Goal: Information Seeking & Learning: Check status

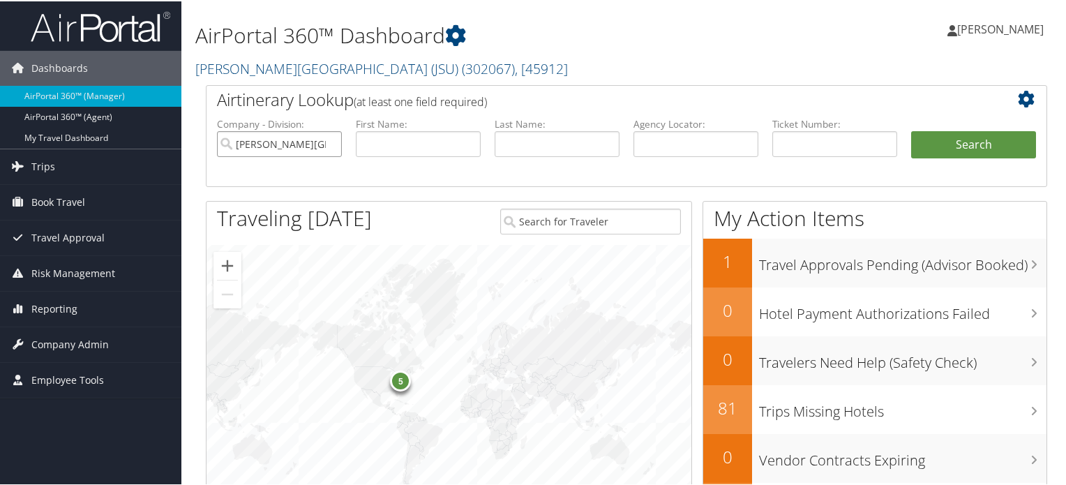
click at [329, 143] on input "[PERSON_NAME][GEOGRAPHIC_DATA] (JSU)" at bounding box center [279, 143] width 125 height 26
click at [665, 141] on input "text" at bounding box center [695, 143] width 125 height 26
paste input "DQ9WC8"
type input "DQ9WC8"
click at [993, 130] on button "Search" at bounding box center [973, 144] width 125 height 28
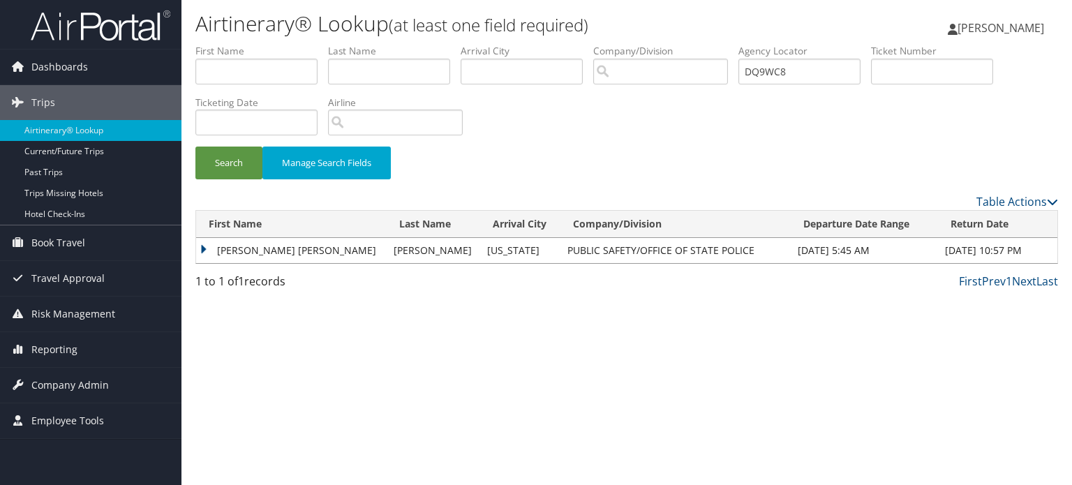
click at [201, 253] on td "JERRY EUGENE" at bounding box center [291, 250] width 190 height 25
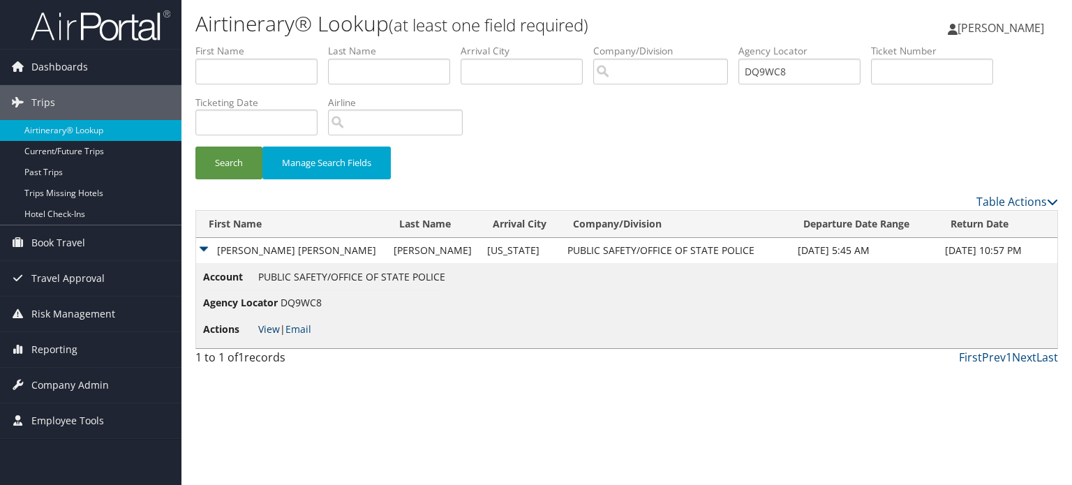
click at [265, 325] on link "View" at bounding box center [269, 328] width 22 height 13
click at [827, 73] on input "DQ9WC8" at bounding box center [799, 72] width 122 height 26
click at [60, 343] on span "Reporting" at bounding box center [54, 349] width 46 height 35
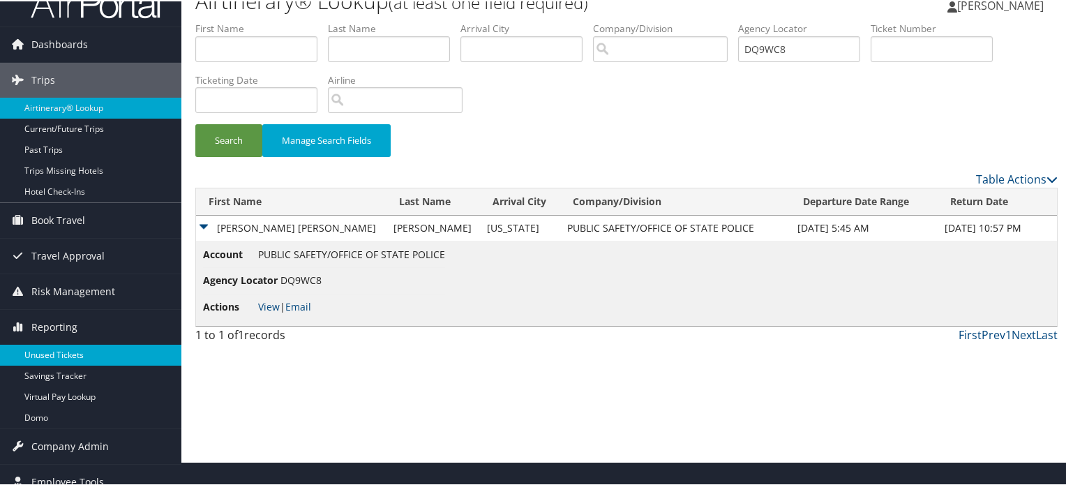
scroll to position [36, 0]
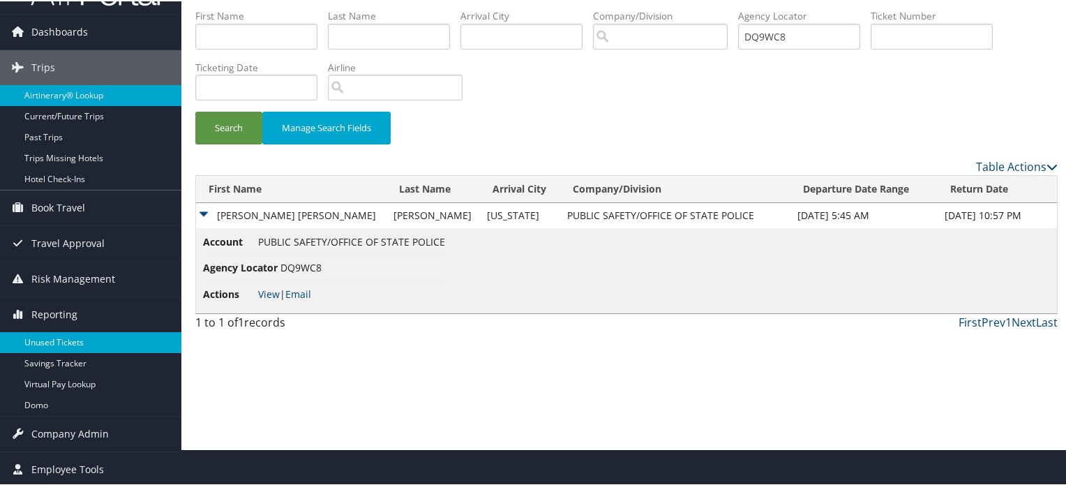
click at [63, 338] on link "Unused Tickets" at bounding box center [90, 341] width 181 height 21
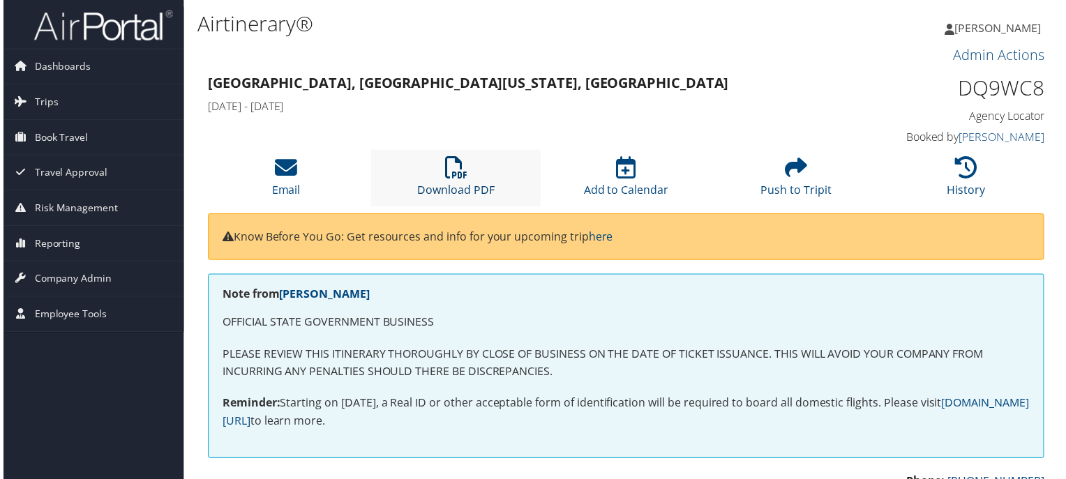
click at [457, 166] on icon at bounding box center [455, 169] width 22 height 22
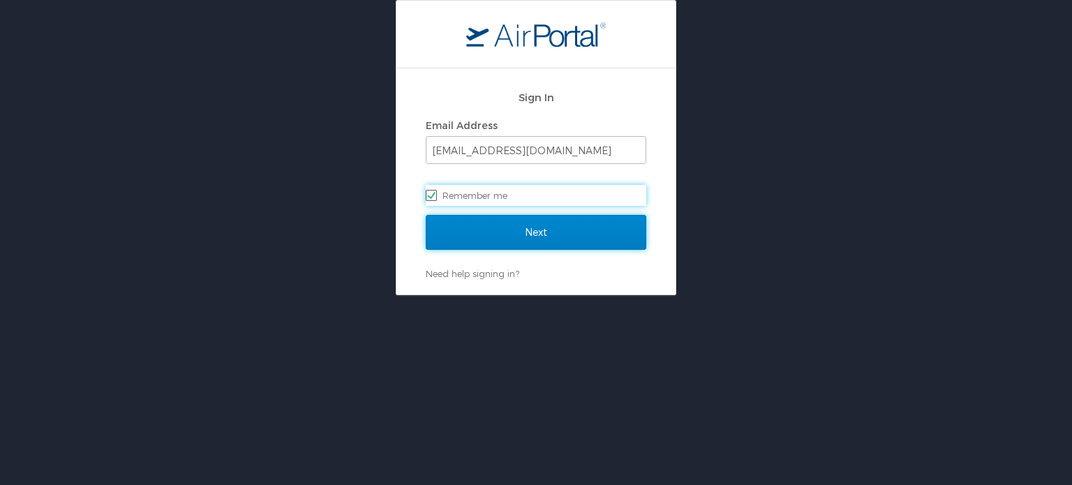
click at [515, 234] on input "Next" at bounding box center [536, 232] width 220 height 35
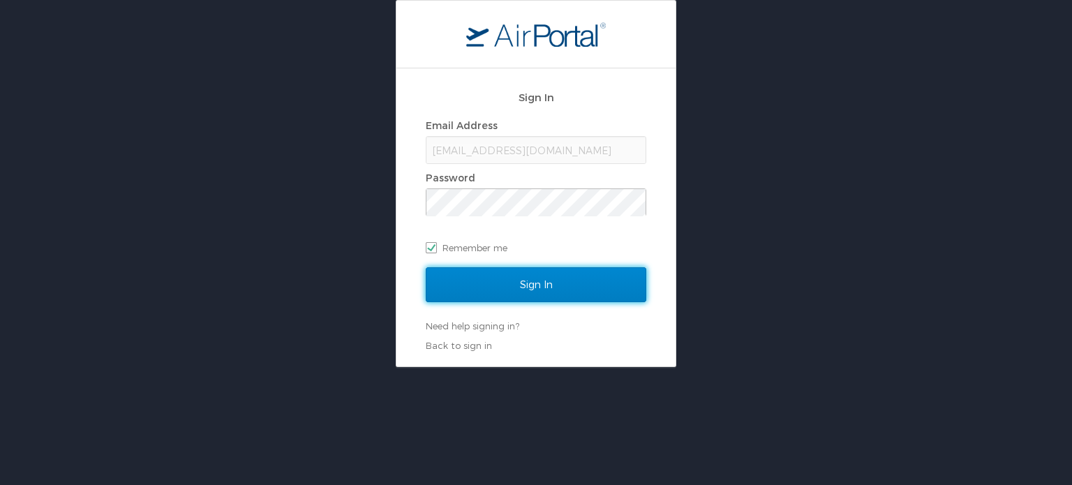
click at [540, 284] on input "Sign In" at bounding box center [536, 284] width 220 height 35
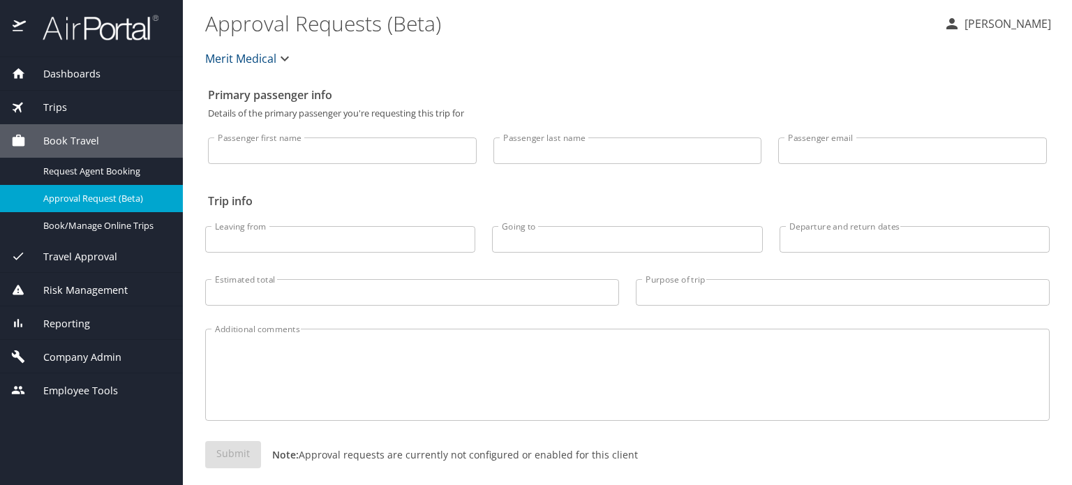
click at [78, 320] on span "Reporting" at bounding box center [58, 323] width 64 height 15
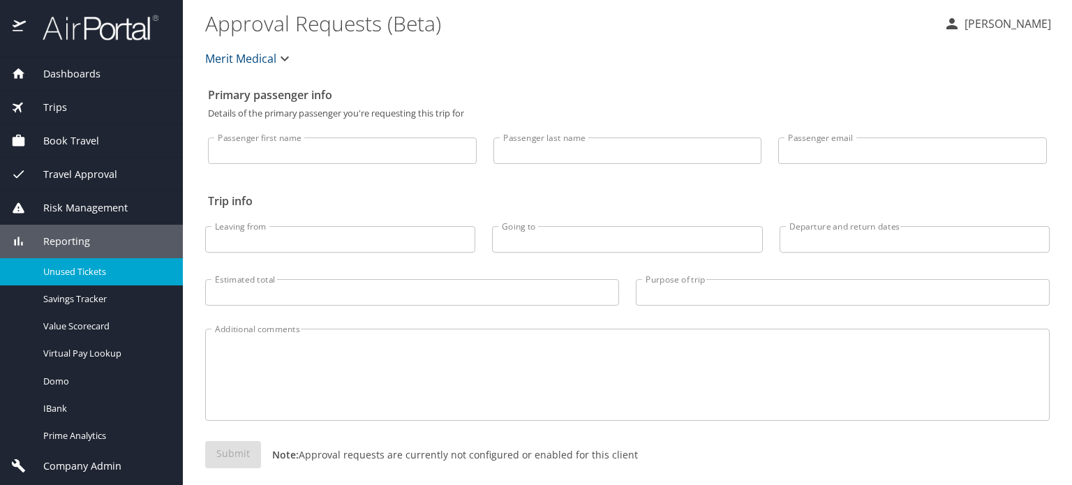
click at [81, 262] on link "Unused Tickets" at bounding box center [91, 271] width 183 height 27
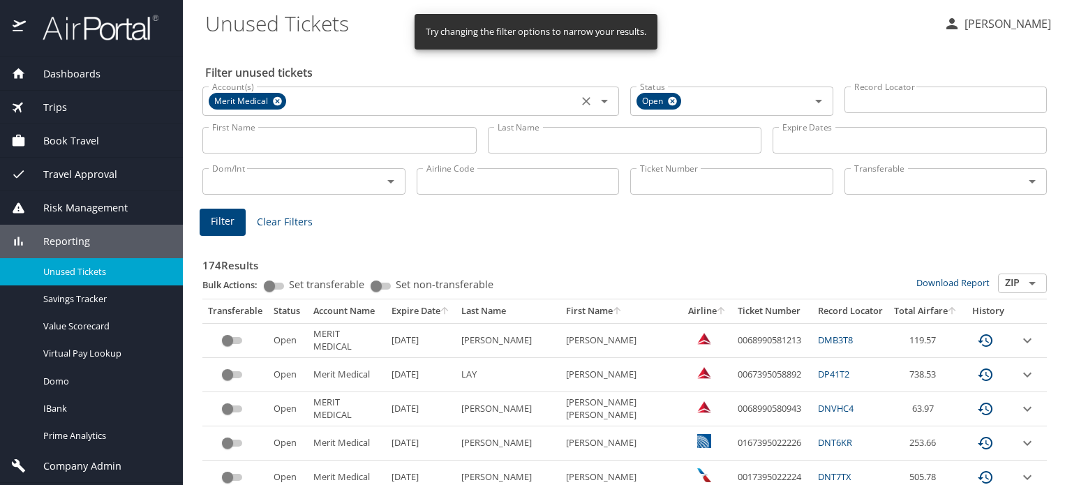
click at [277, 103] on icon at bounding box center [277, 101] width 9 height 9
click at [284, 98] on input "Account(s)" at bounding box center [389, 100] width 367 height 18
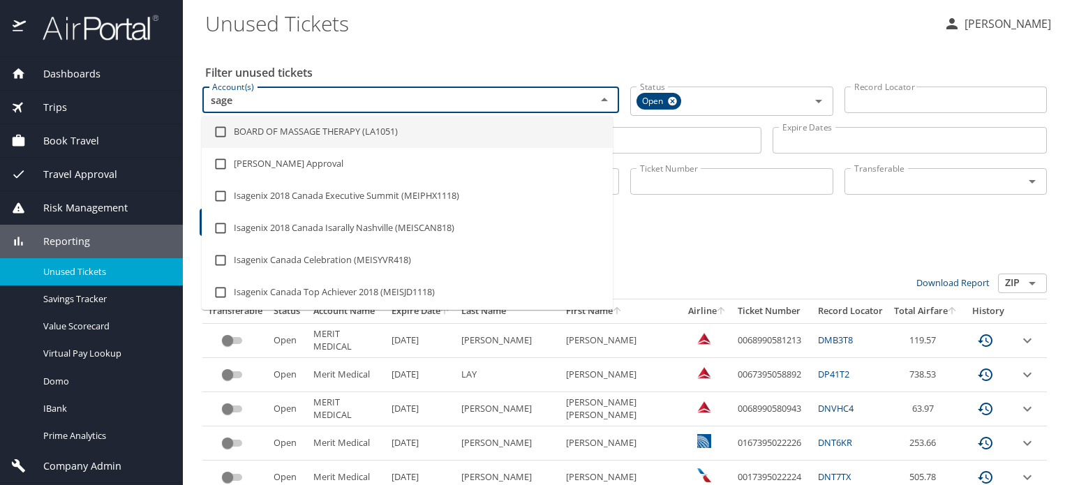
click at [298, 96] on input "sage" at bounding box center [389, 100] width 367 height 18
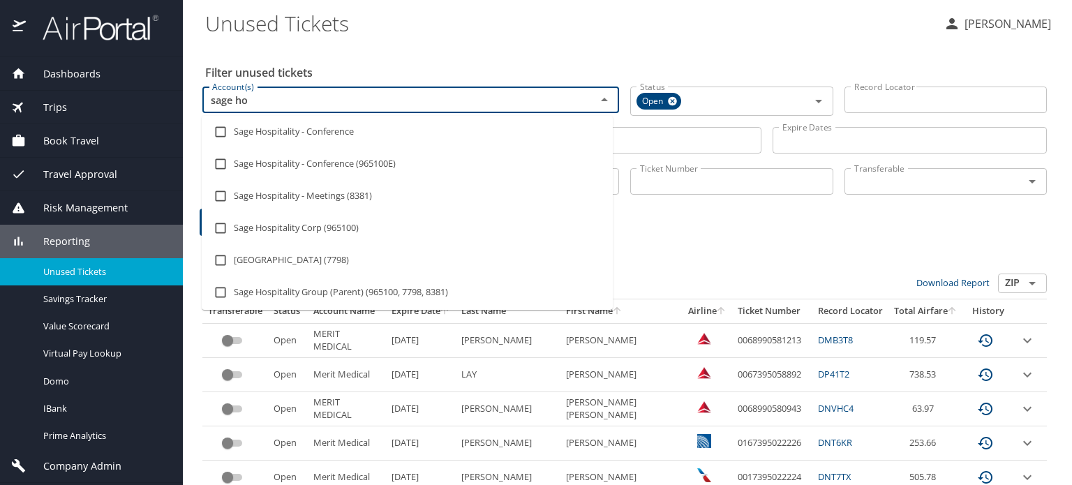
type input "sage hos"
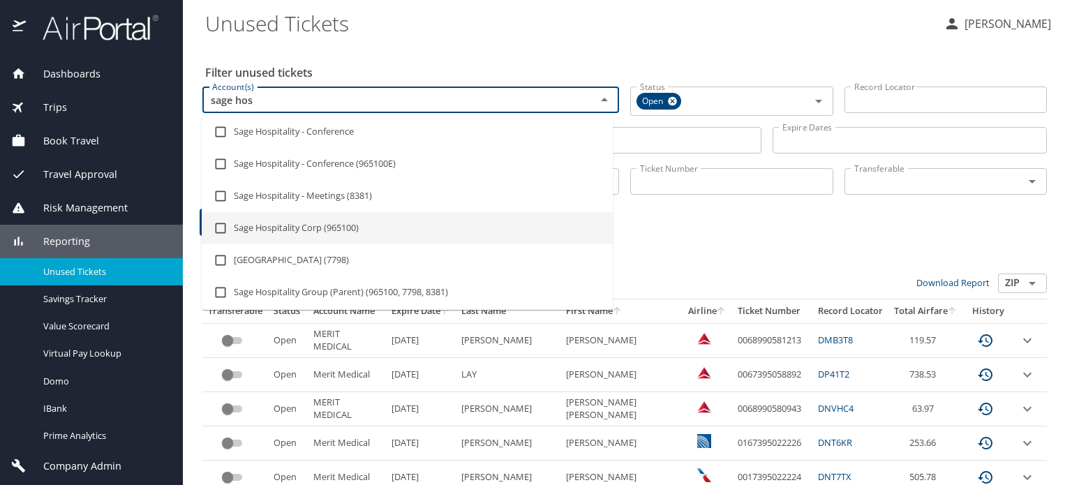
click at [218, 231] on input "checkbox" at bounding box center [220, 228] width 27 height 27
checkbox input "true"
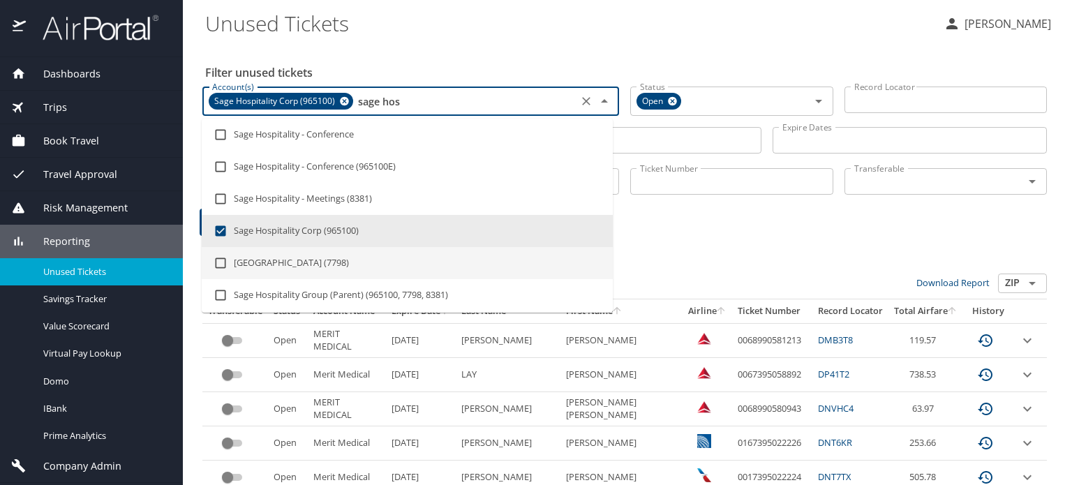
type input "sage hos"
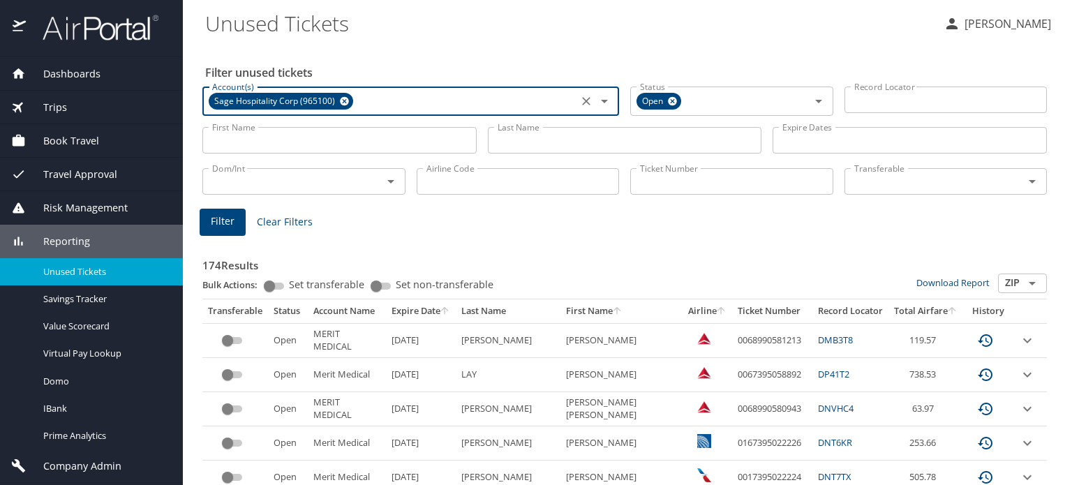
click at [346, 103] on icon at bounding box center [344, 100] width 10 height 15
click at [346, 103] on input "Account(s)" at bounding box center [389, 100] width 367 height 18
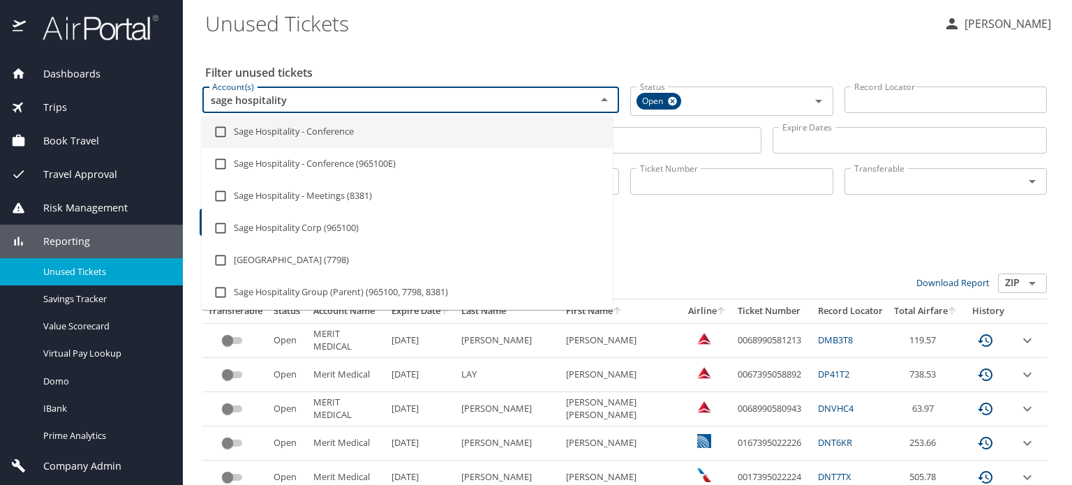
type input "sage hospitality"
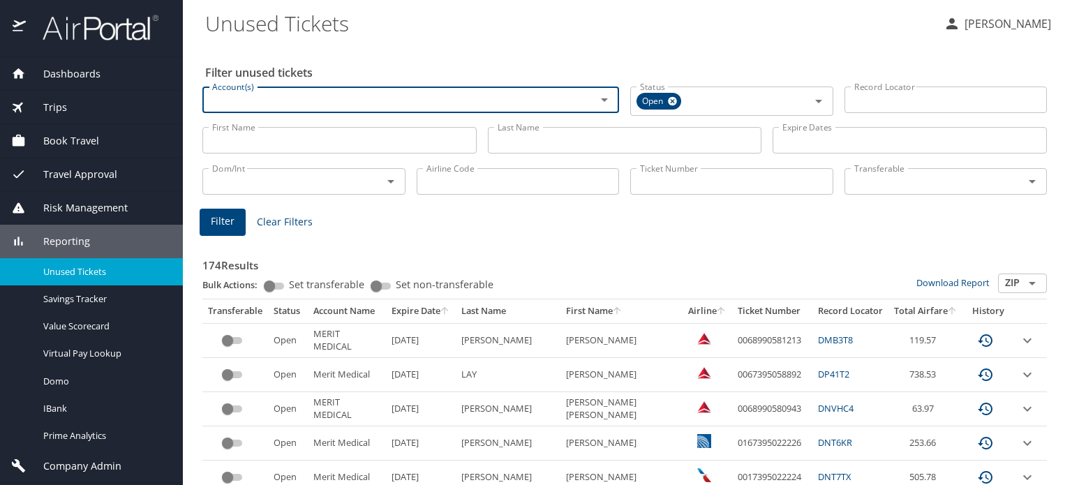
click at [691, 184] on input "Ticket Number" at bounding box center [731, 181] width 203 height 27
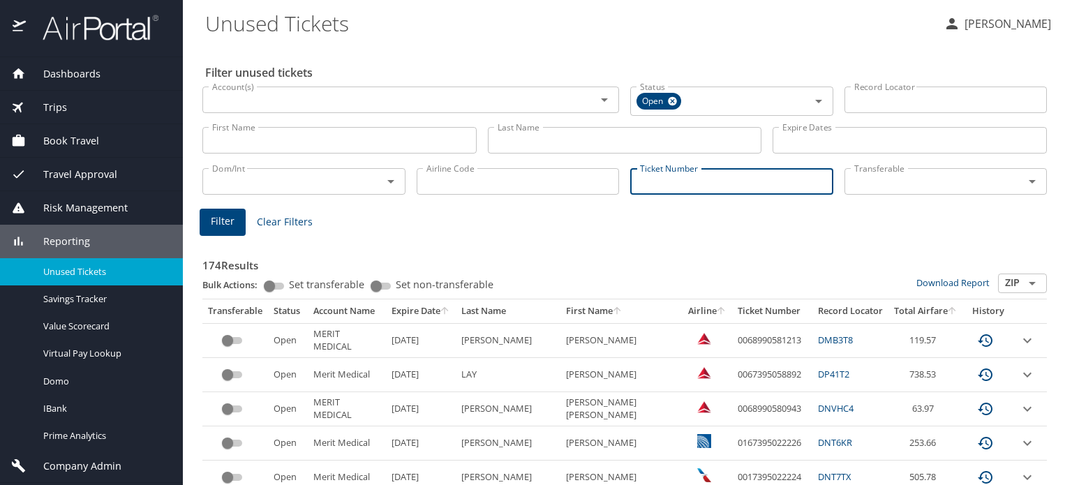
paste input "0167141986220"
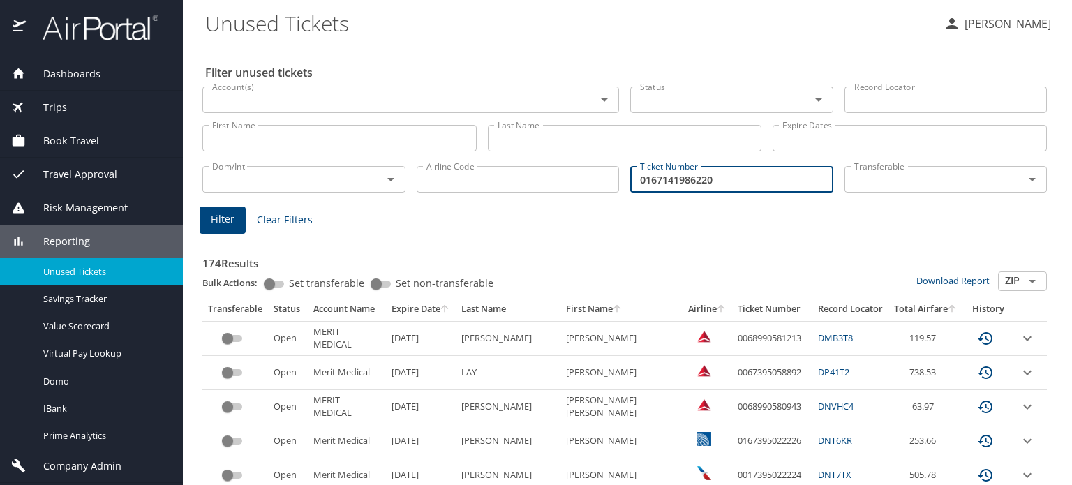
type input "0167141986220"
click at [217, 223] on span "Filter" at bounding box center [223, 219] width 24 height 17
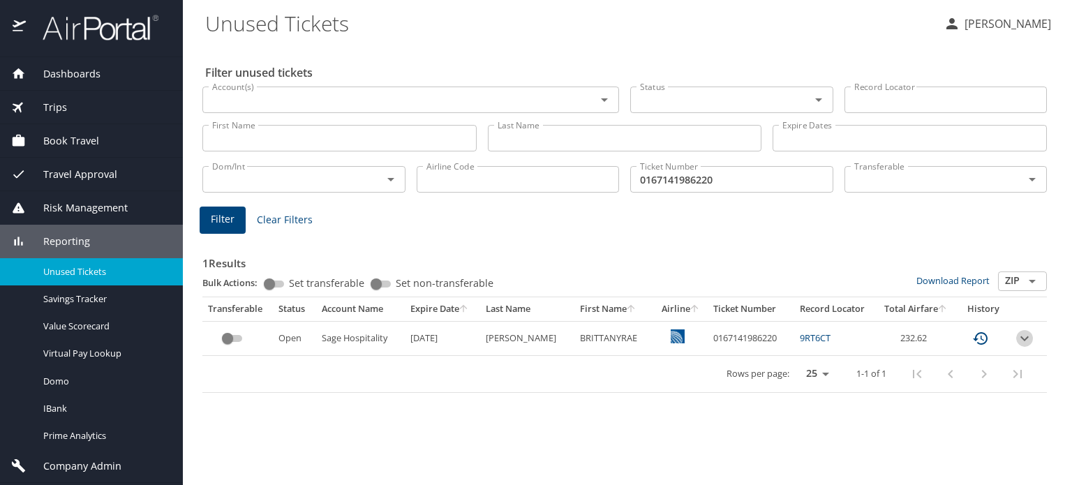
click at [1023, 340] on icon "expand row" at bounding box center [1024, 338] width 8 height 5
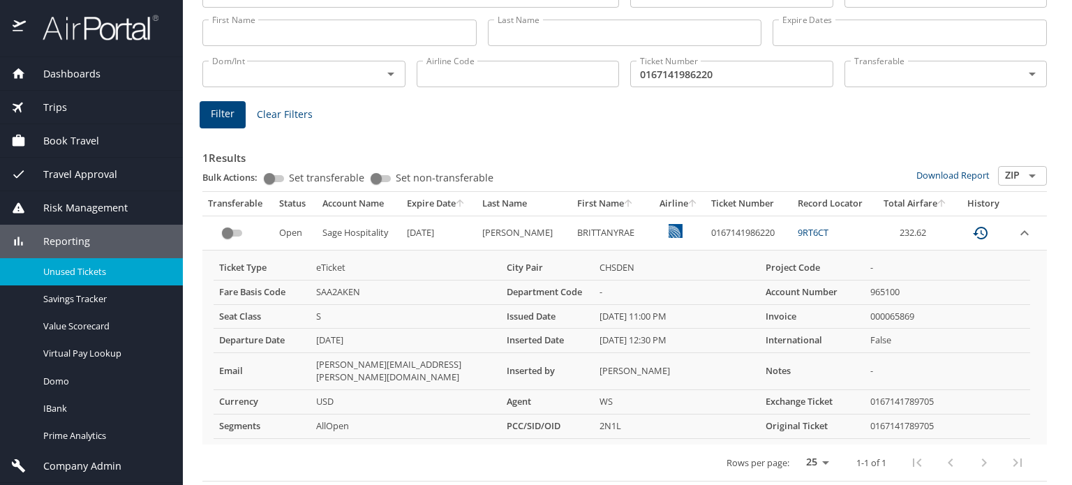
scroll to position [106, 0]
drag, startPoint x: 766, startPoint y: 232, endPoint x: 695, endPoint y: 232, distance: 71.2
click at [705, 232] on td "0167141986220" at bounding box center [748, 232] width 87 height 34
copy td "0167141986220"
drag, startPoint x: 822, startPoint y: 231, endPoint x: 782, endPoint y: 237, distance: 40.3
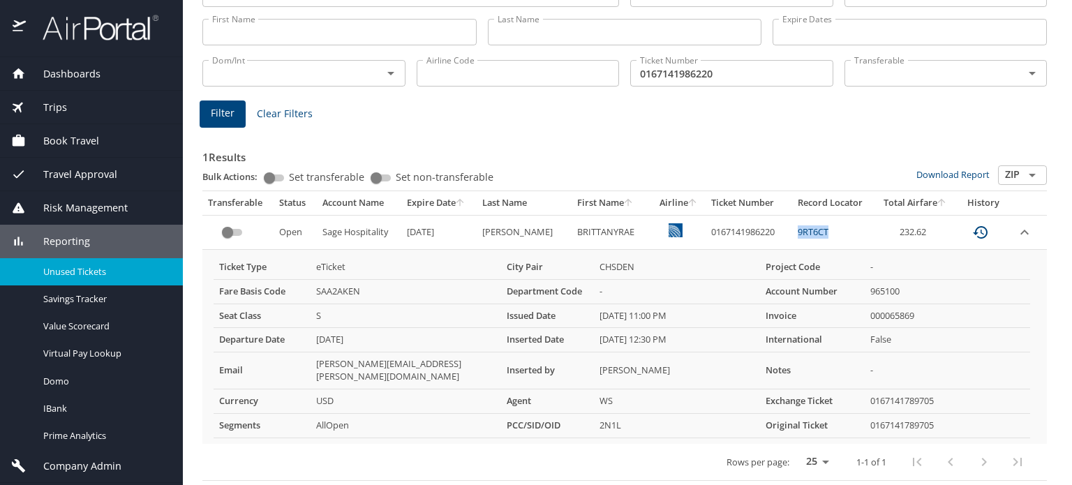
click at [792, 237] on td "9RT6CT" at bounding box center [833, 232] width 82 height 34
copy link "9RT6CT"
drag, startPoint x: 762, startPoint y: 235, endPoint x: 695, endPoint y: 236, distance: 67.0
click at [705, 236] on td "0167141986220" at bounding box center [748, 232] width 87 height 34
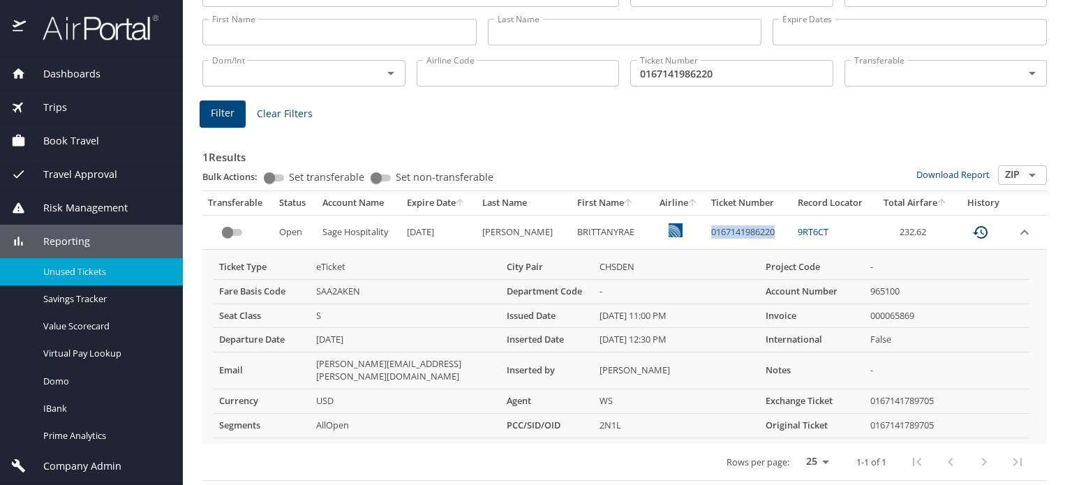
copy td "0167141986220"
drag, startPoint x: 497, startPoint y: 228, endPoint x: 533, endPoint y: 228, distance: 35.6
click at [533, 228] on td "TODOROFF" at bounding box center [523, 232] width 95 height 34
copy td "TODOROFF"
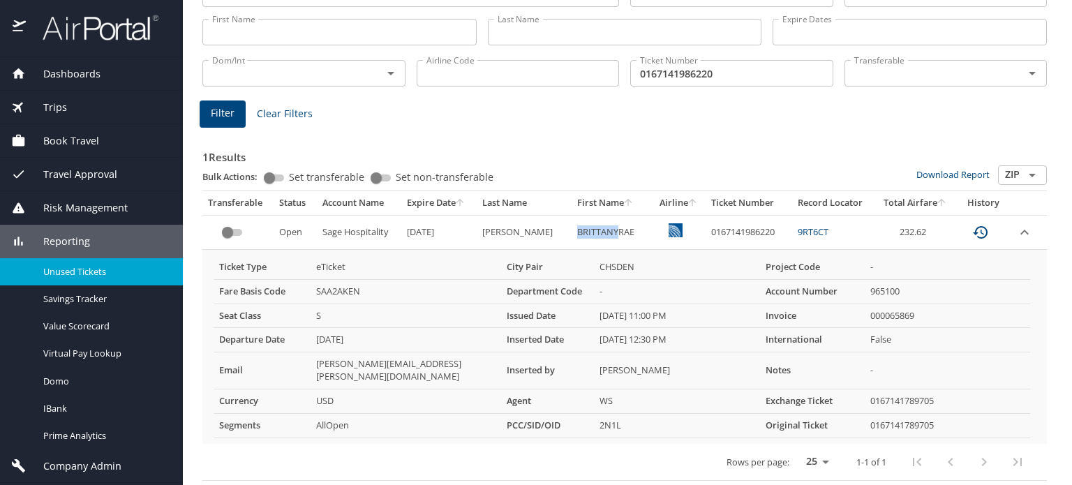
drag, startPoint x: 558, startPoint y: 229, endPoint x: 596, endPoint y: 231, distance: 37.7
click at [596, 231] on td "BRITTANYRAE" at bounding box center [611, 232] width 80 height 34
copy td "BRITTANY"
drag, startPoint x: 823, startPoint y: 231, endPoint x: 779, endPoint y: 230, distance: 44.7
click at [792, 230] on td "9RT6CT" at bounding box center [833, 232] width 82 height 34
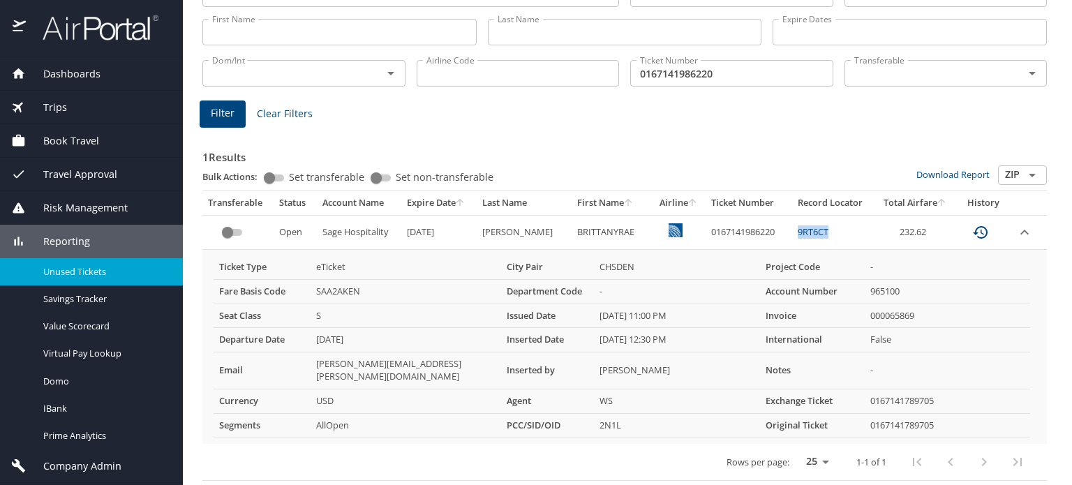
copy link "9RT6CT"
click at [108, 22] on img at bounding box center [92, 27] width 131 height 27
